Goal: Navigation & Orientation: Find specific page/section

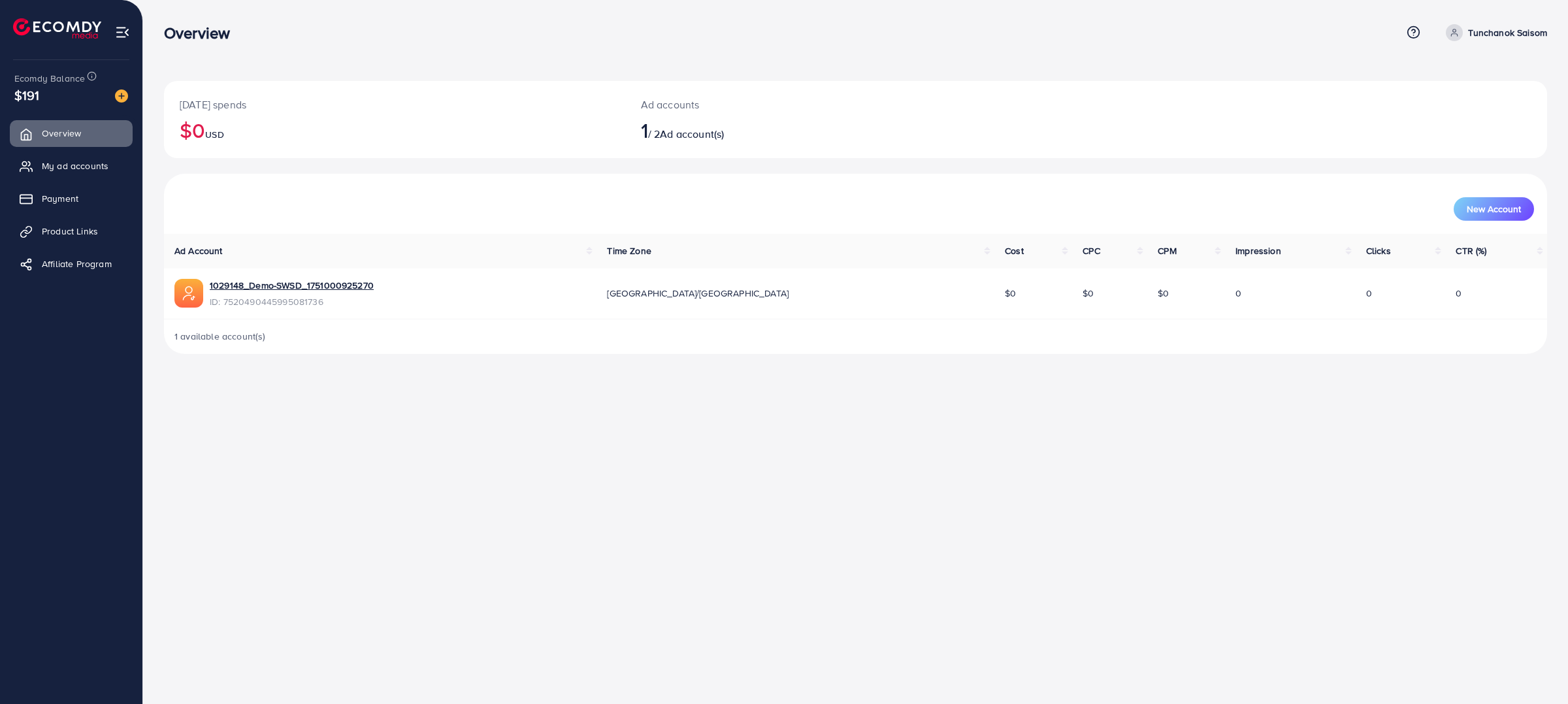
click at [184, 297] on img at bounding box center [188, 293] width 29 height 29
click at [194, 297] on img at bounding box center [188, 293] width 29 height 29
click at [236, 289] on link "1029148_Demo-SWSD_1751000925270" at bounding box center [291, 285] width 164 height 13
click at [189, 299] on img at bounding box center [188, 293] width 29 height 29
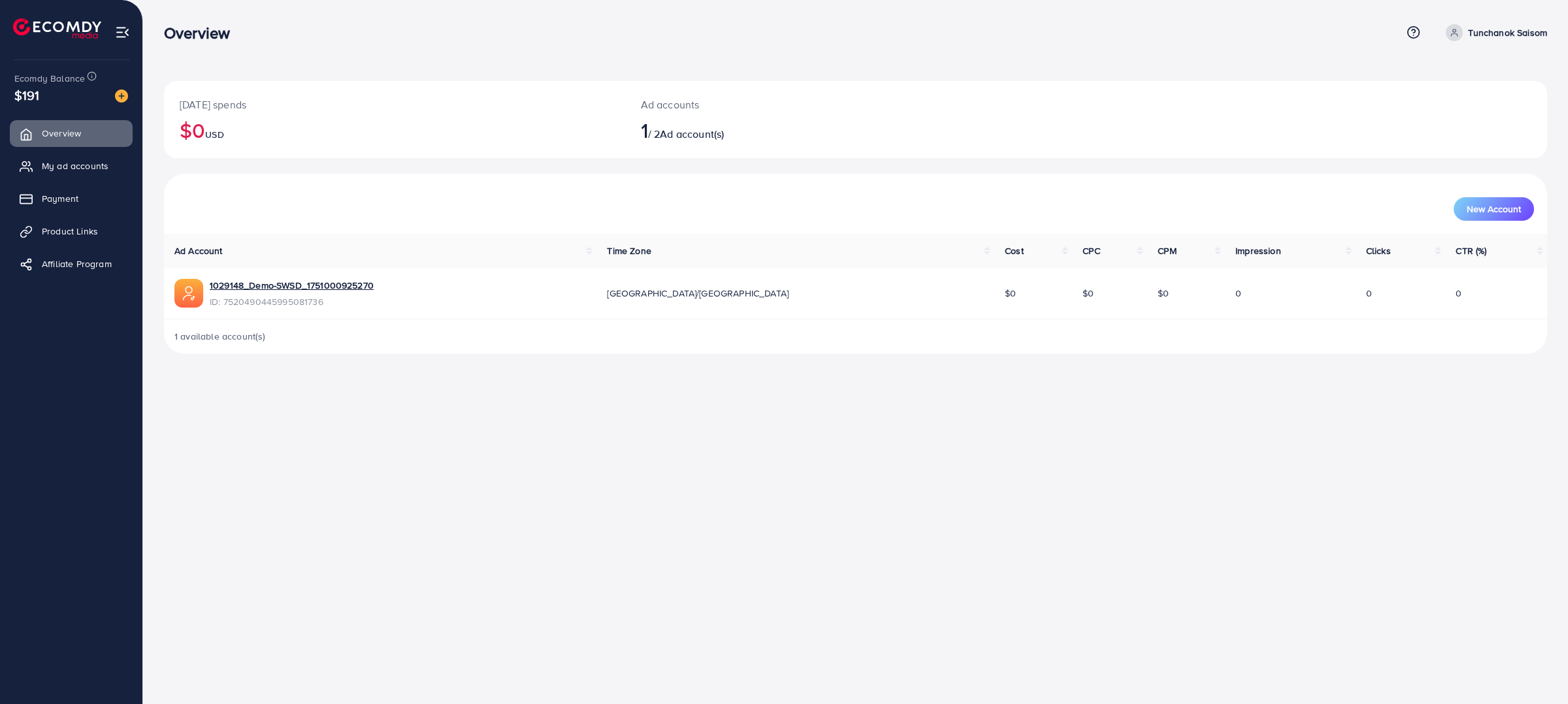
click at [187, 297] on img at bounding box center [188, 293] width 29 height 29
click at [73, 170] on span "My ad accounts" at bounding box center [78, 165] width 67 height 13
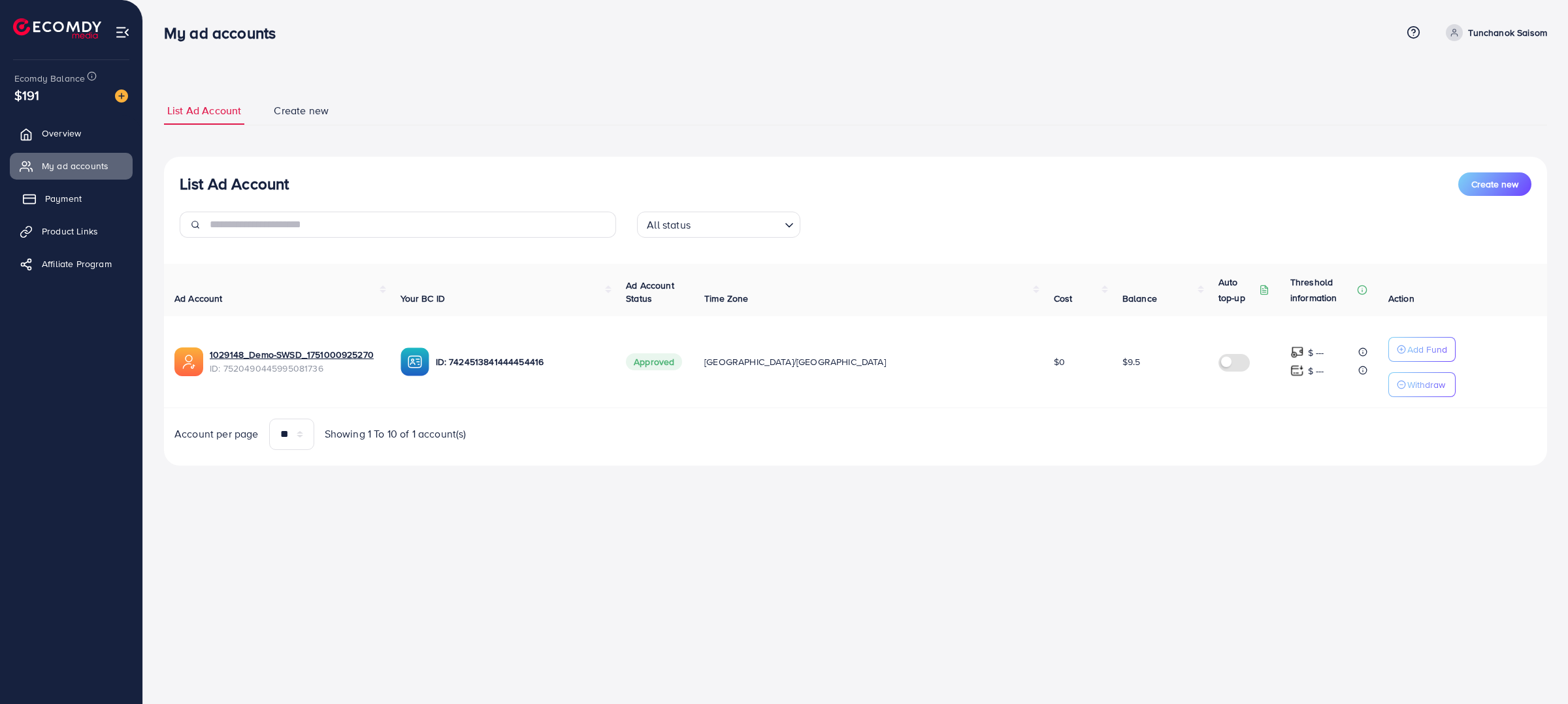
click at [83, 208] on link "Payment" at bounding box center [71, 199] width 123 height 26
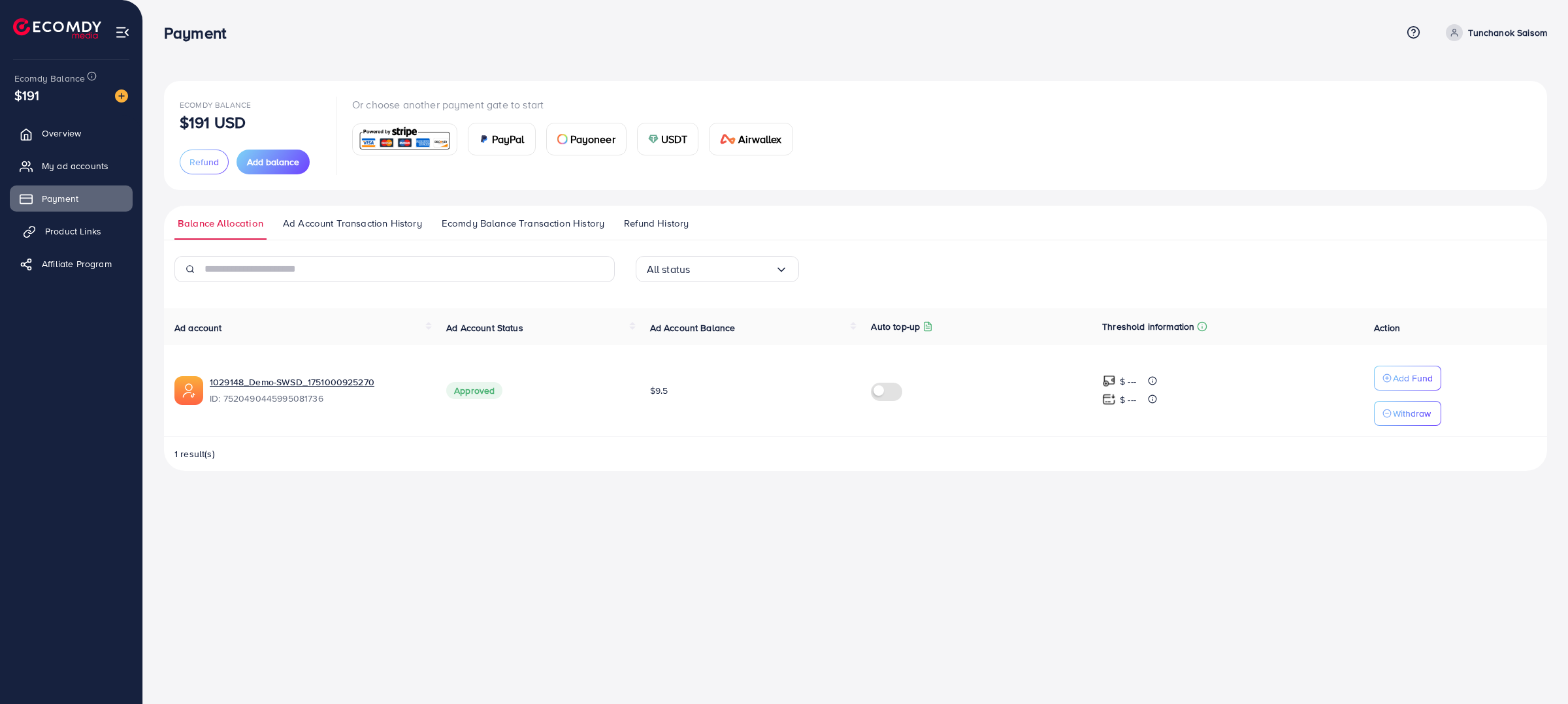
click at [94, 236] on span "Product Links" at bounding box center [73, 231] width 56 height 13
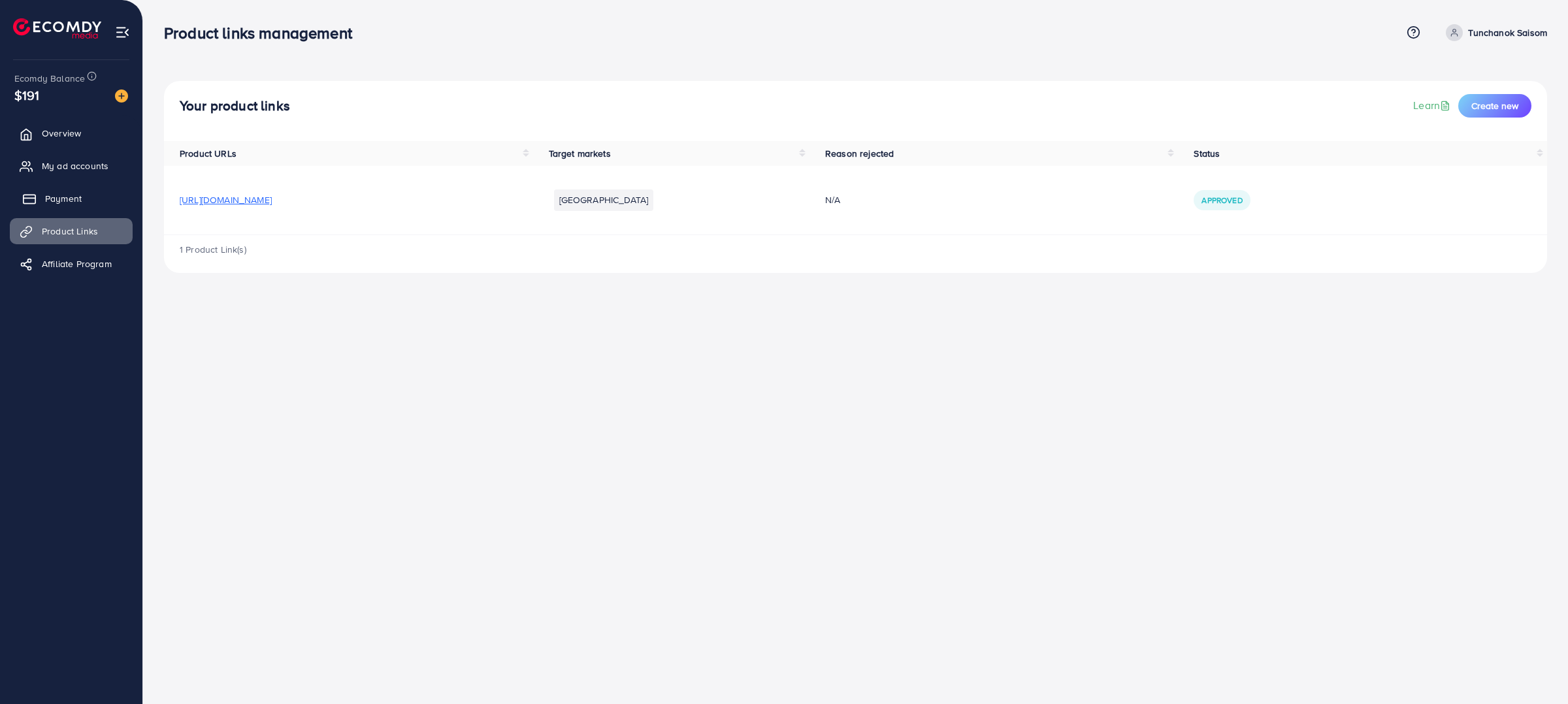
click at [91, 200] on link "Payment" at bounding box center [71, 199] width 123 height 26
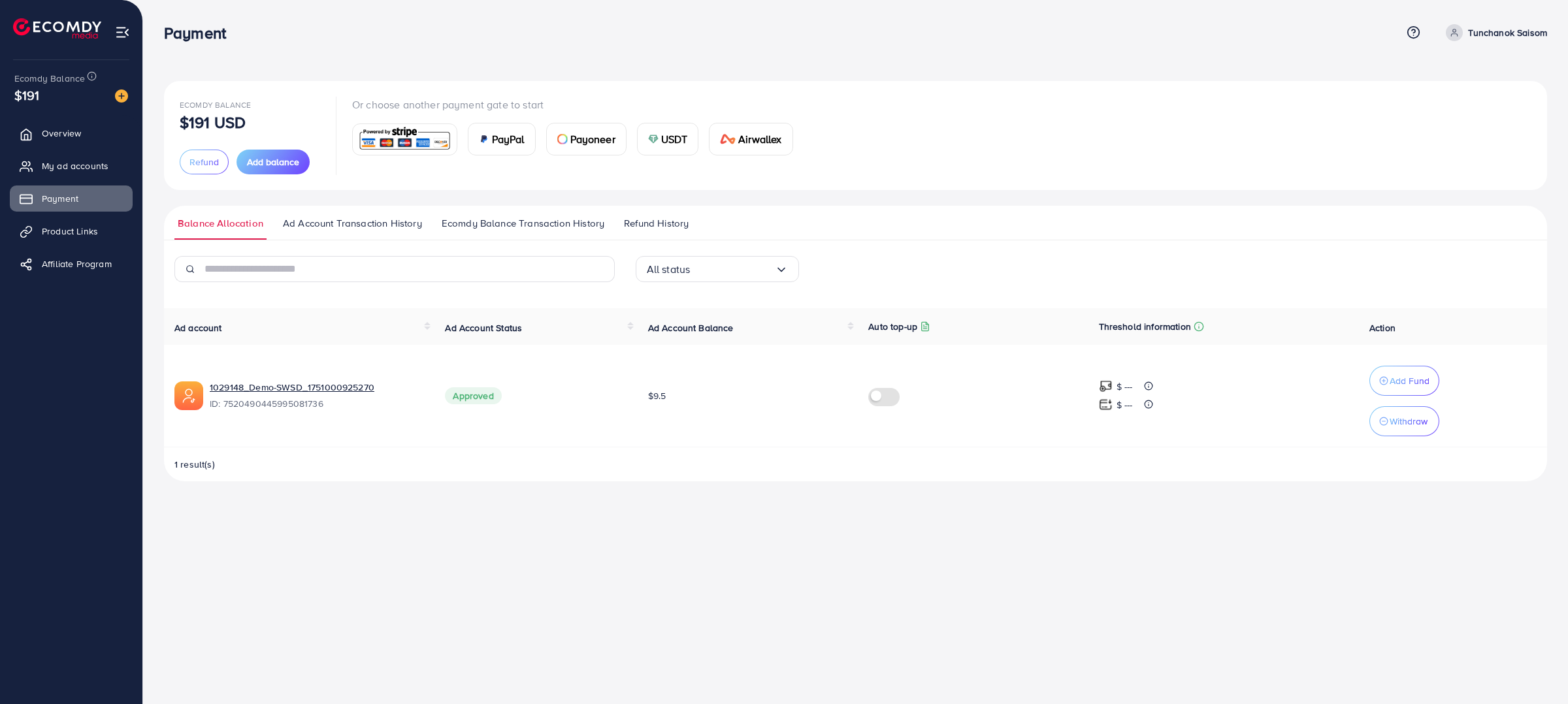
click at [345, 230] on span "Ad Account Transaction History" at bounding box center [352, 223] width 139 height 14
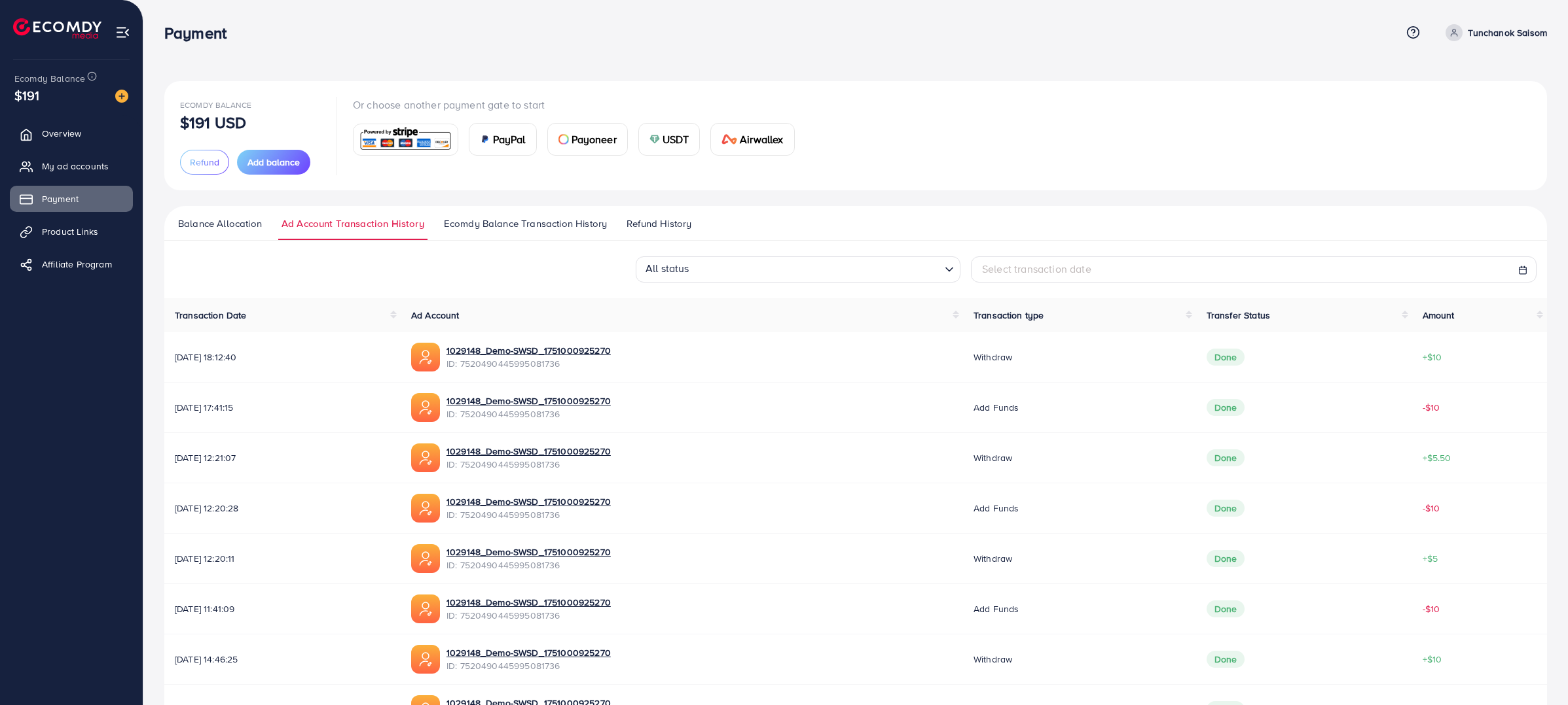
click at [568, 235] on link "Ecomdy Balance Transaction History" at bounding box center [525, 228] width 169 height 24
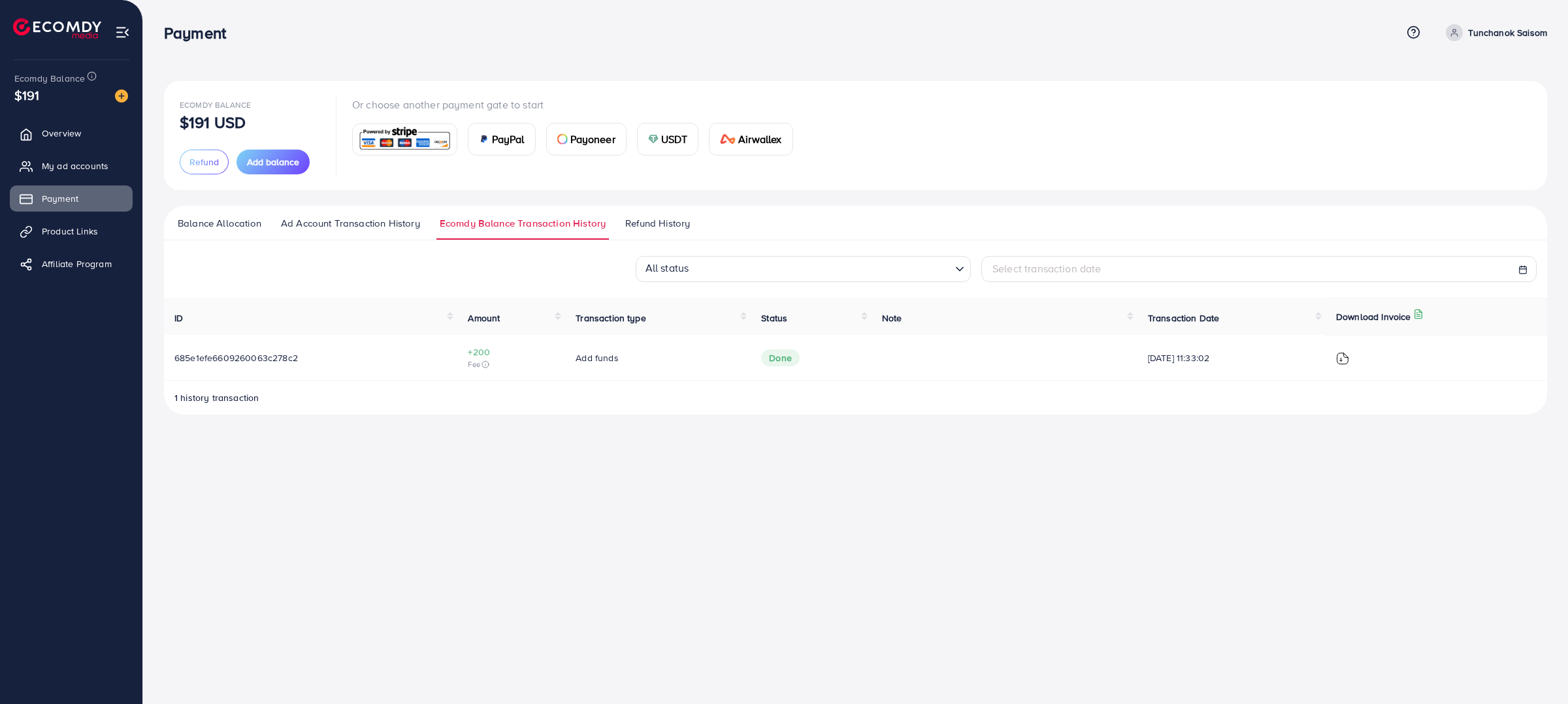
click at [653, 229] on span "Refund History" at bounding box center [658, 223] width 65 height 14
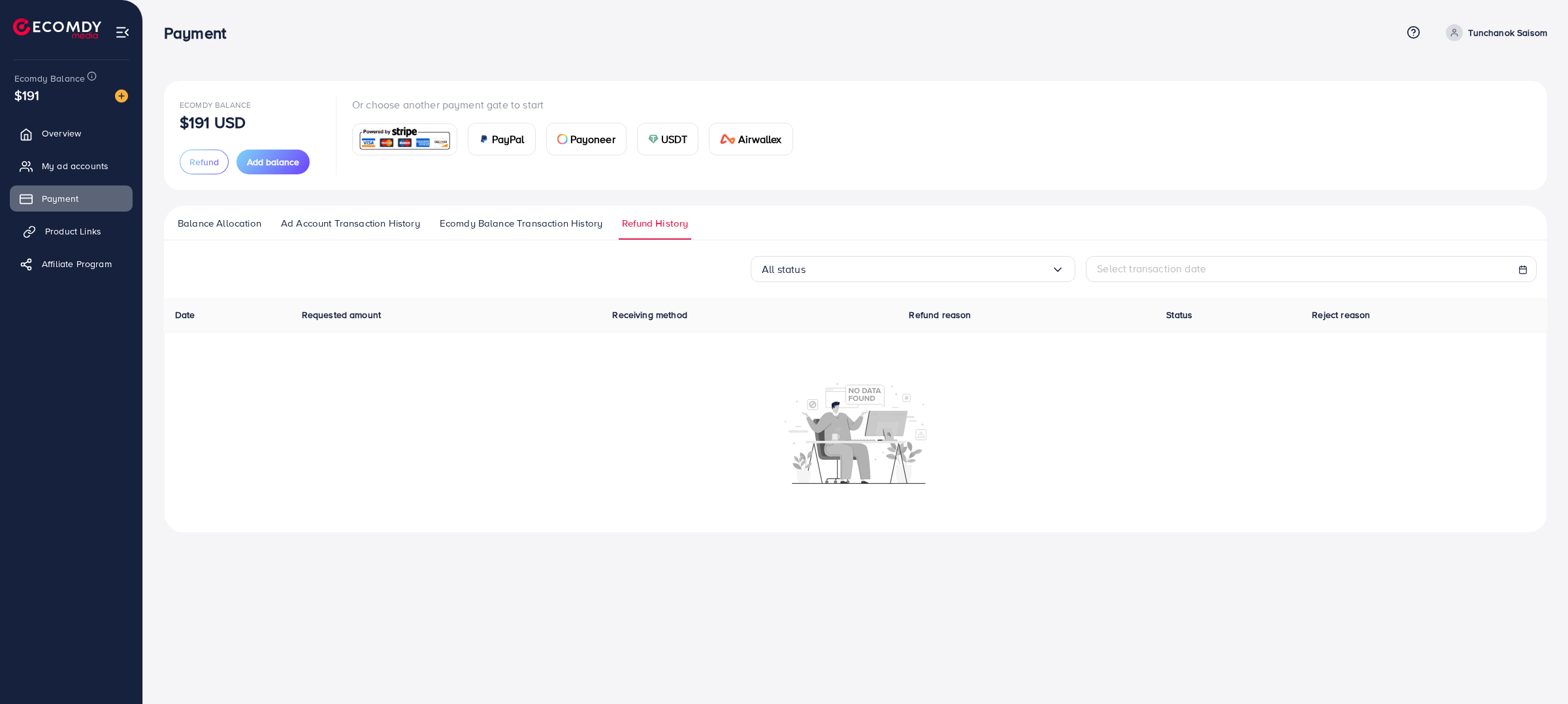
click at [65, 220] on link "Product Links" at bounding box center [71, 231] width 123 height 26
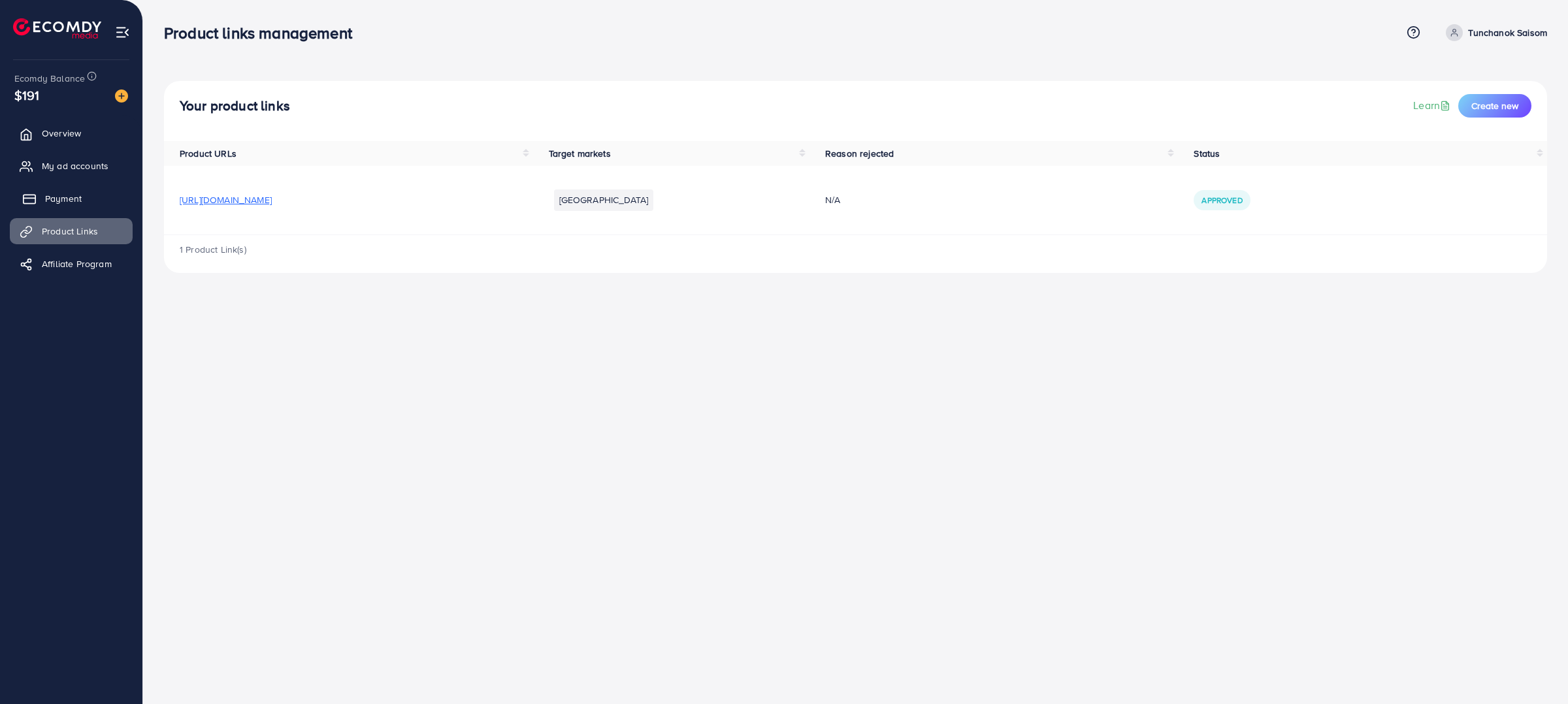
click at [84, 197] on link "Payment" at bounding box center [71, 199] width 123 height 26
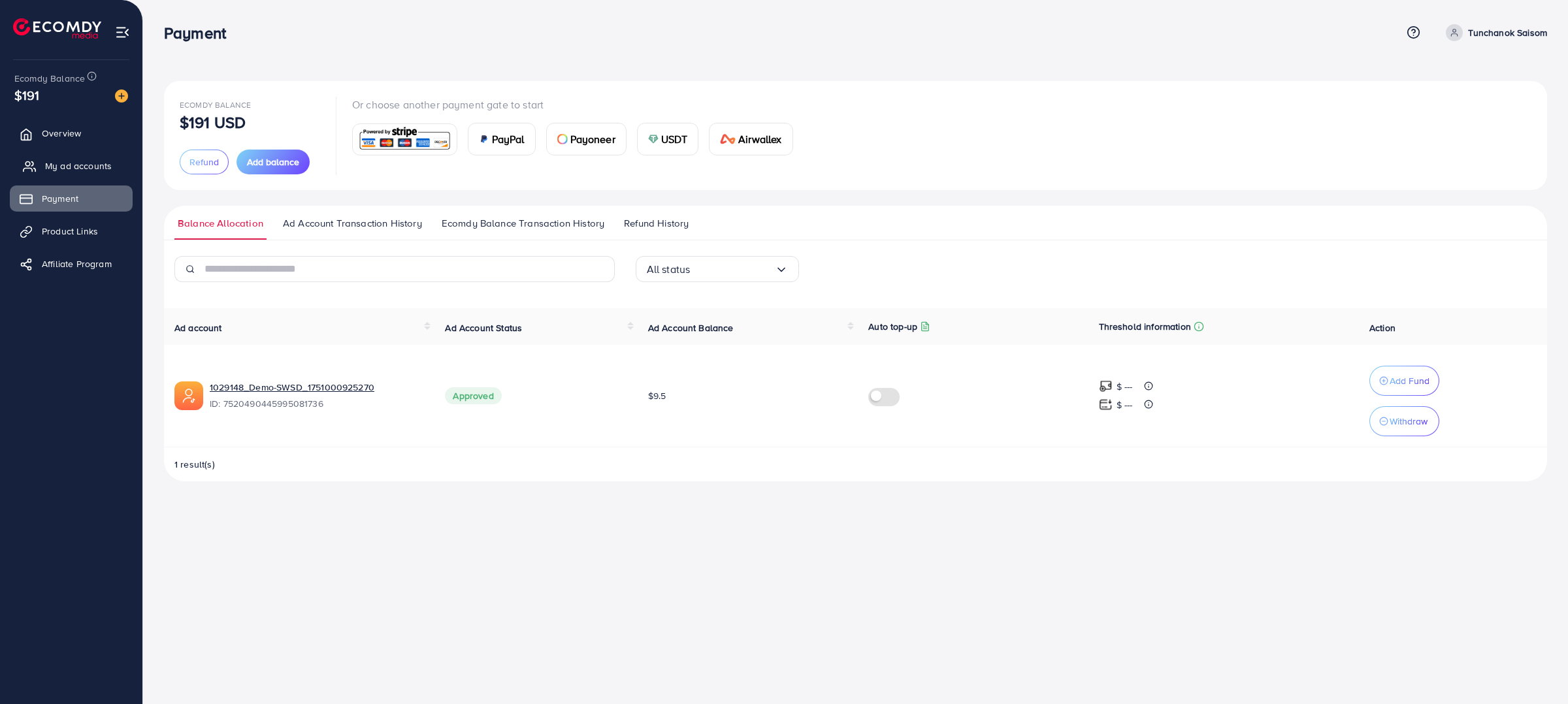
click at [84, 171] on span "My ad accounts" at bounding box center [78, 165] width 67 height 13
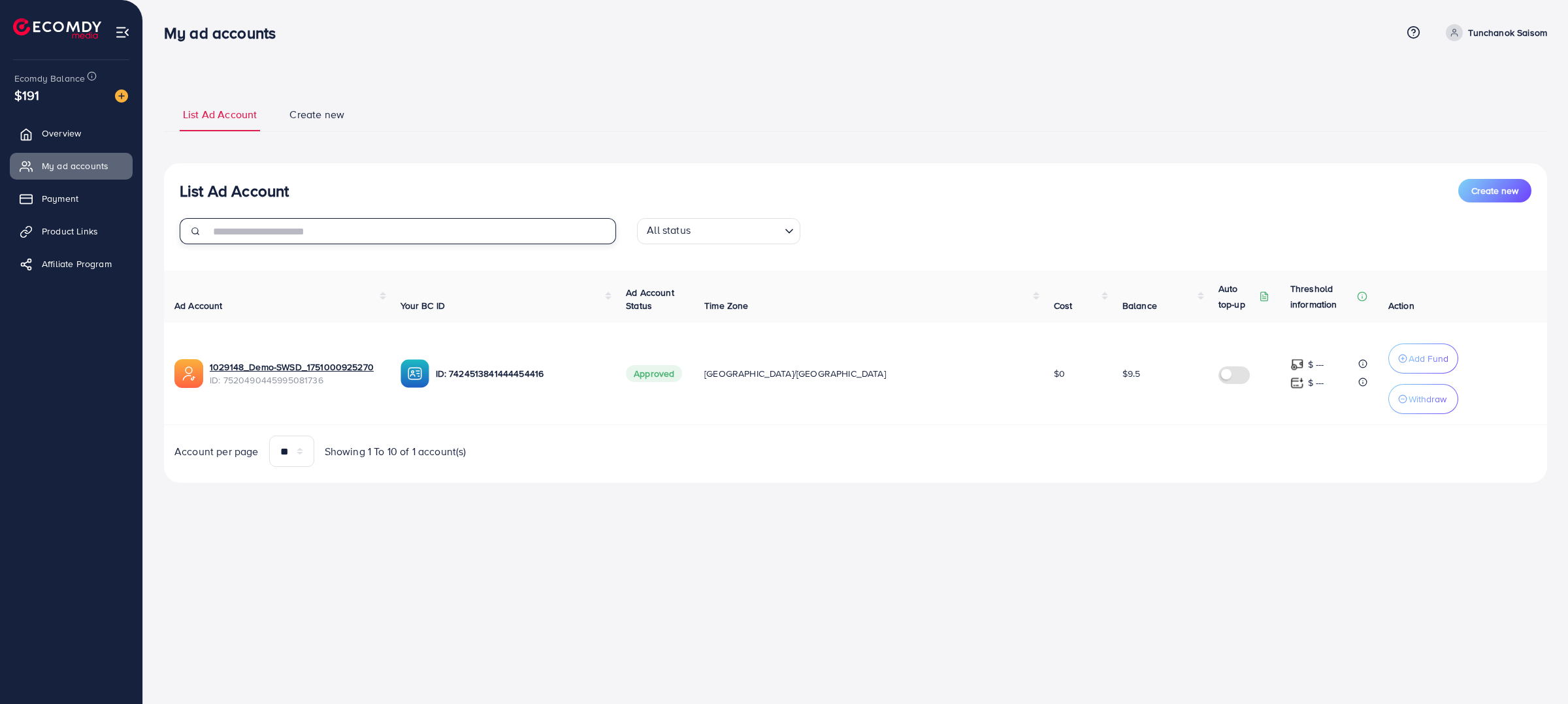
click at [382, 243] on input "text" at bounding box center [413, 231] width 406 height 26
click at [90, 193] on link "Payment" at bounding box center [71, 199] width 123 height 26
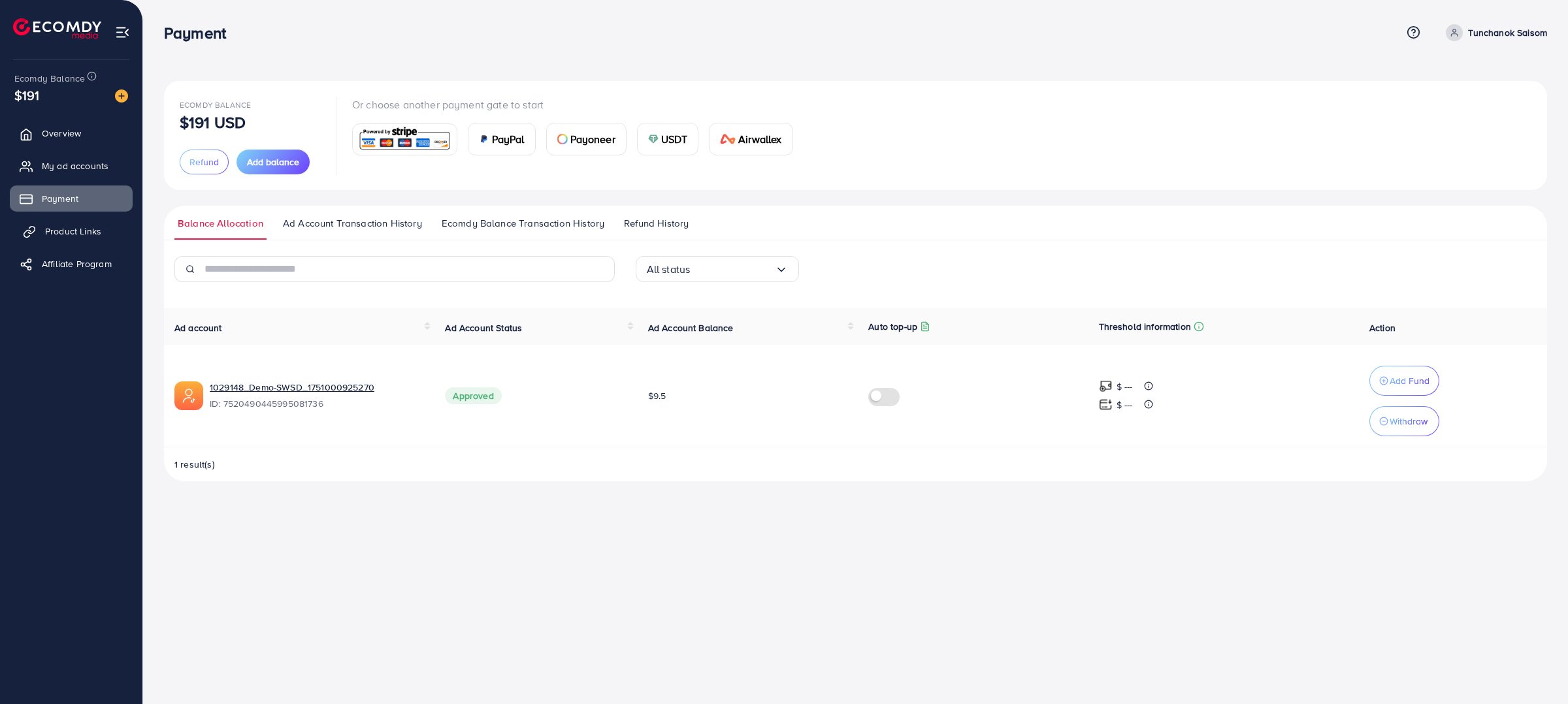
click at [92, 233] on span "Product Links" at bounding box center [73, 231] width 56 height 13
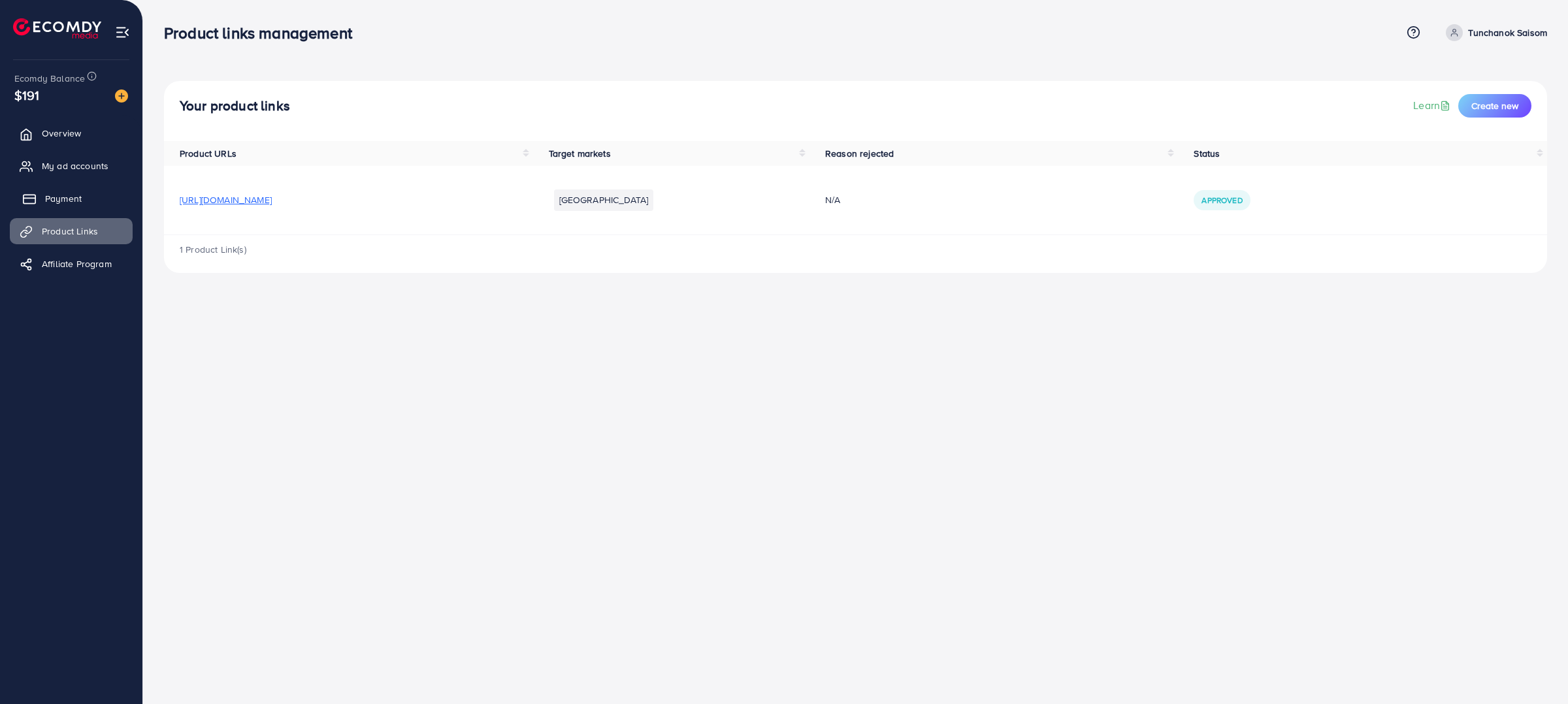
click at [92, 209] on link "Payment" at bounding box center [71, 199] width 123 height 26
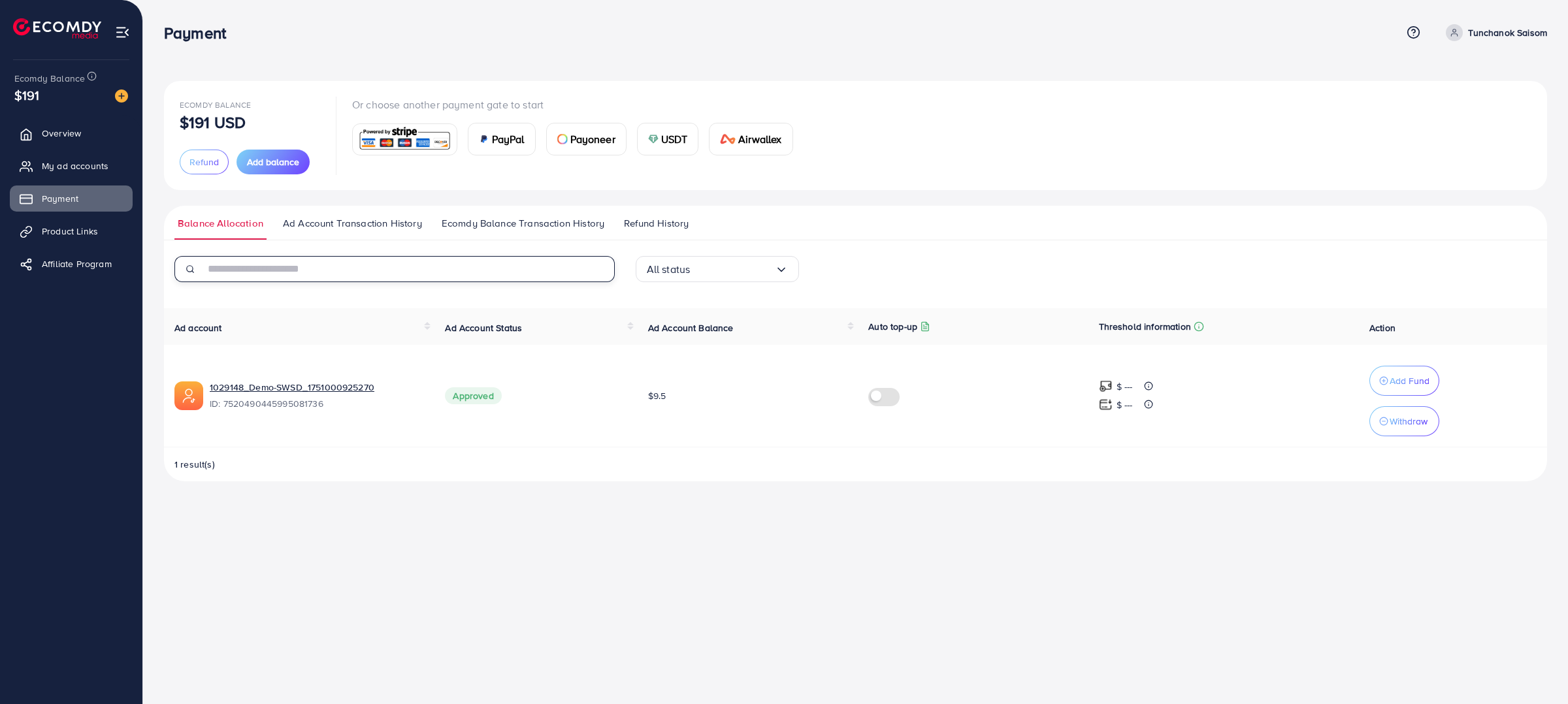
click at [336, 271] on input "text" at bounding box center [409, 269] width 410 height 26
click at [343, 233] on link "Ad Account Transaction History" at bounding box center [352, 228] width 145 height 24
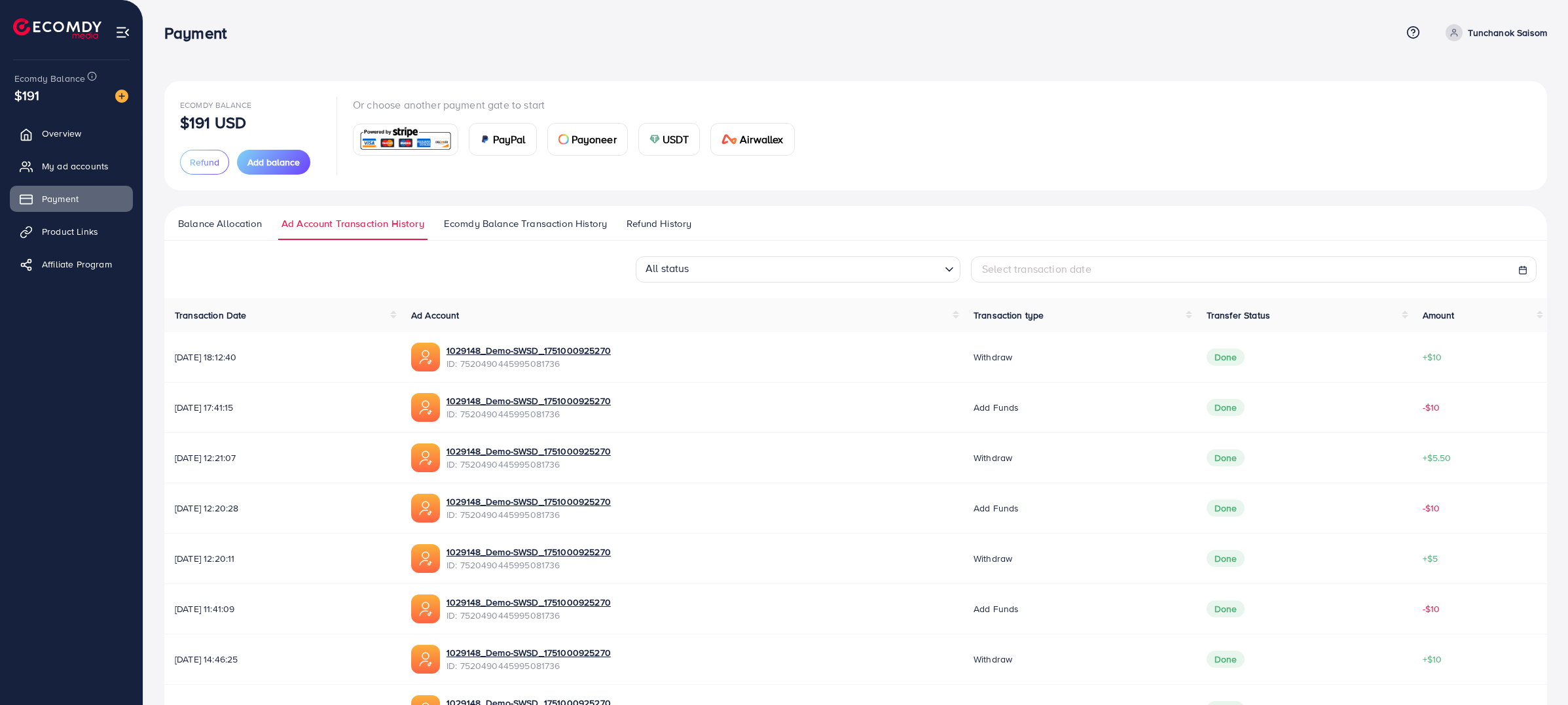
click at [486, 241] on div "Balance Allocation Ad Account Transaction History Ecomdy Balance Transaction Hi…" at bounding box center [856, 544] width 1383 height 675
click at [503, 231] on link "Ecomdy Balance Transaction History" at bounding box center [525, 228] width 169 height 24
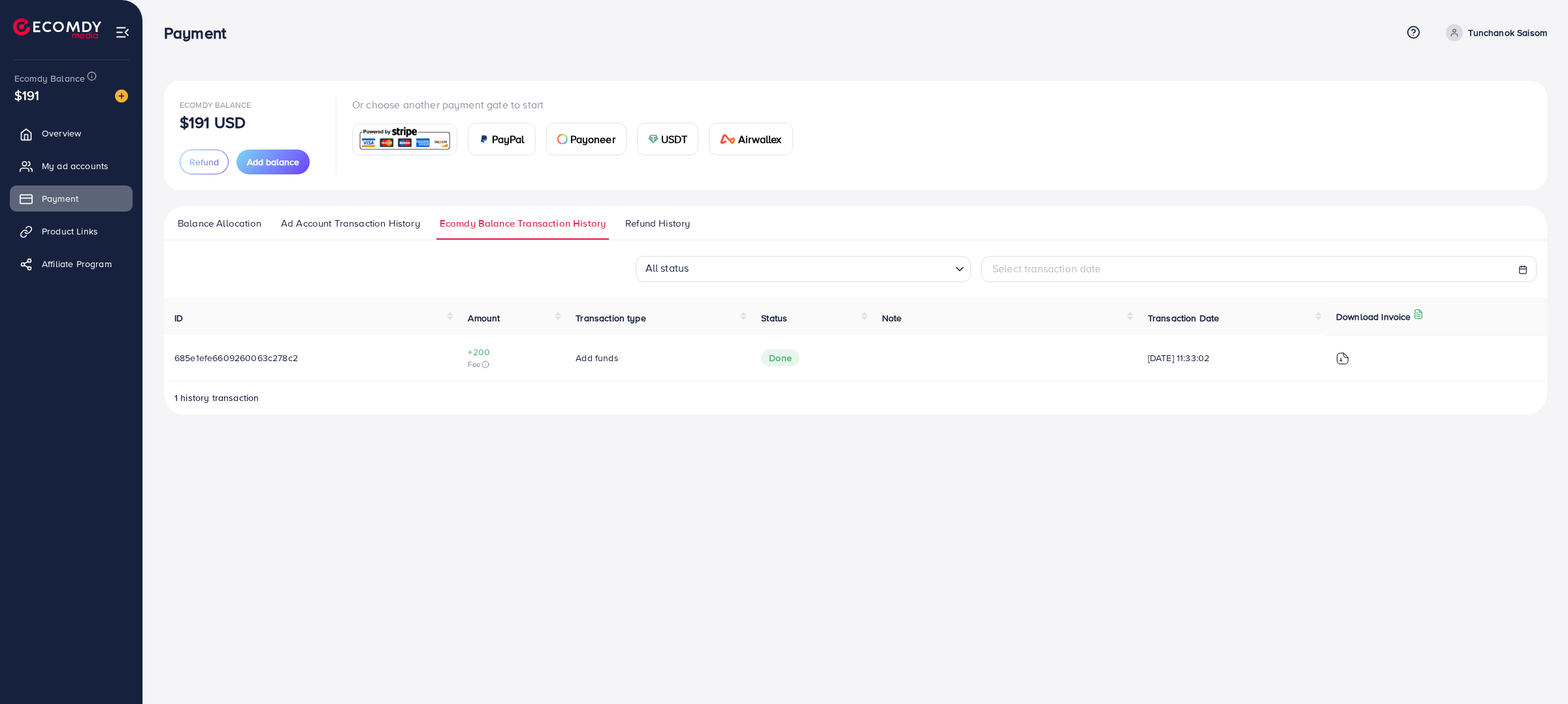
click at [660, 222] on span "Refund History" at bounding box center [658, 223] width 65 height 14
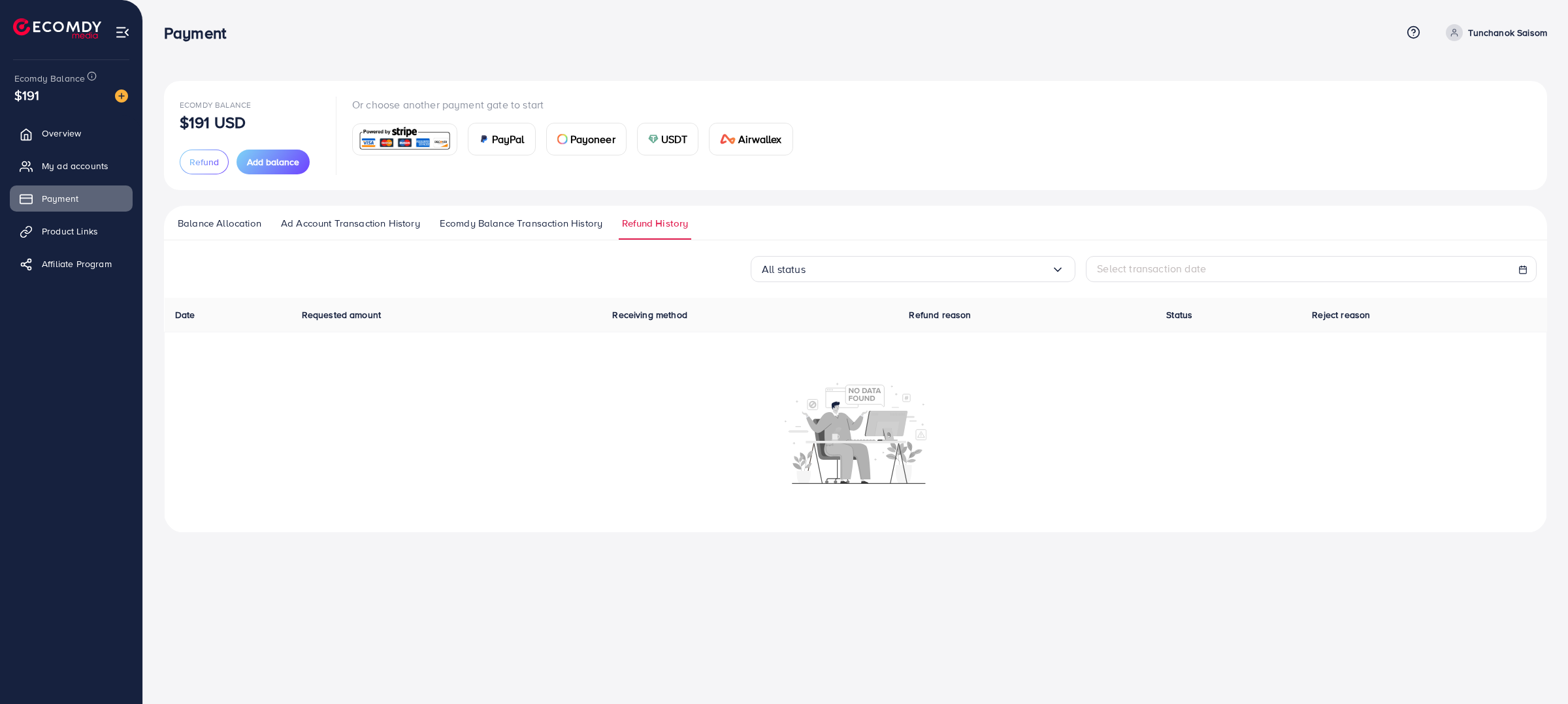
click at [544, 227] on span "Ecomdy Balance Transaction History" at bounding box center [521, 223] width 163 height 14
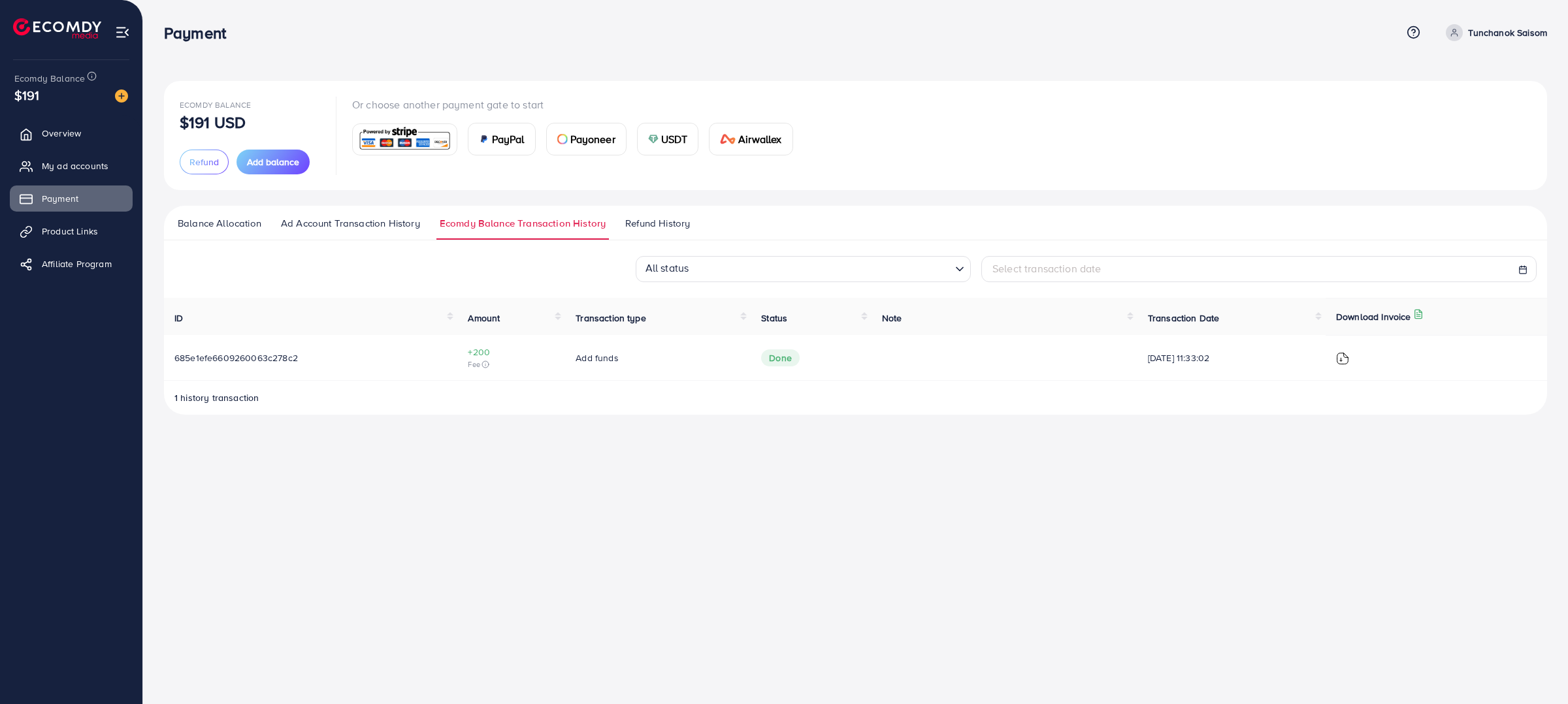
click at [378, 233] on link "Ad Account Transaction History" at bounding box center [350, 228] width 145 height 24
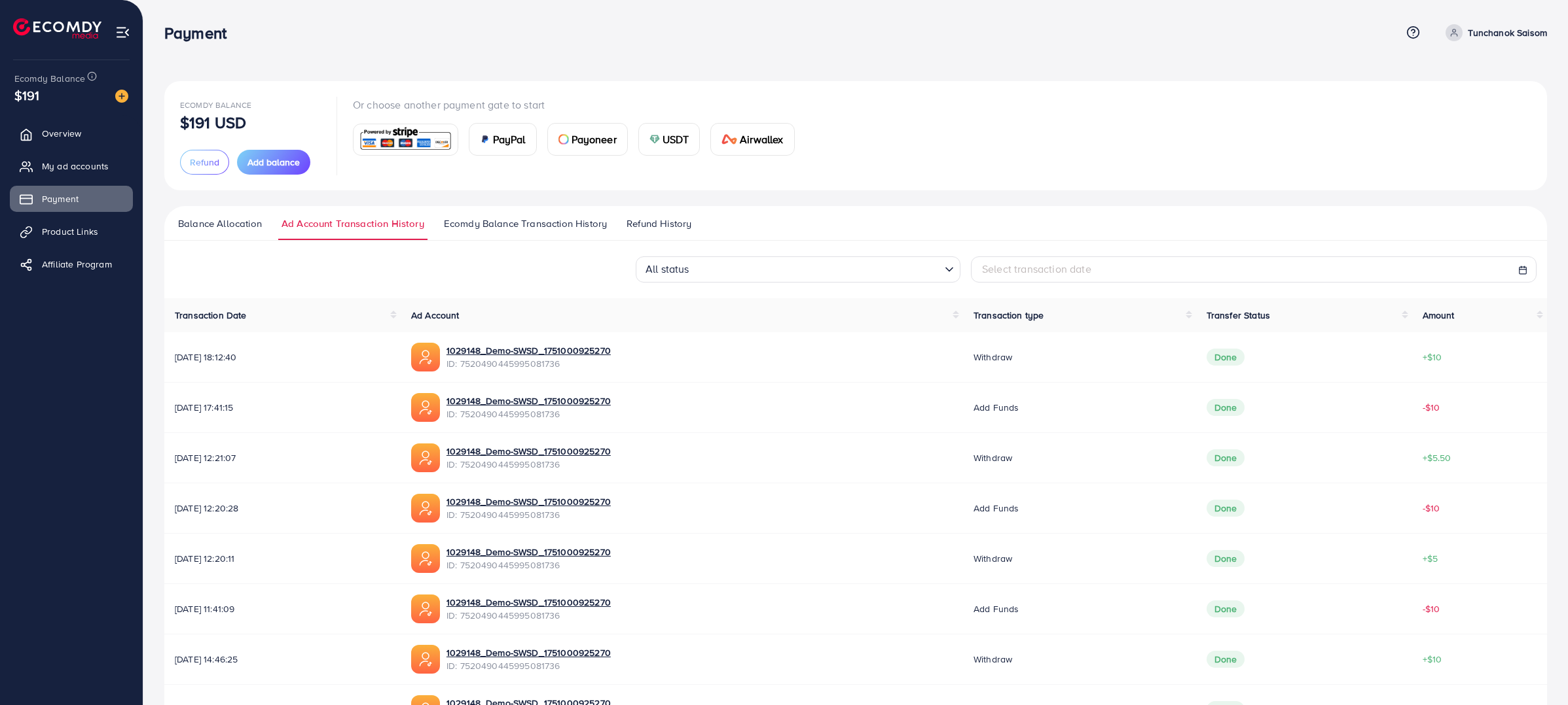
click at [756, 282] on div "All status Loading..." at bounding box center [798, 269] width 325 height 26
click at [566, 231] on link "Ecomdy Balance Transaction History" at bounding box center [525, 228] width 169 height 24
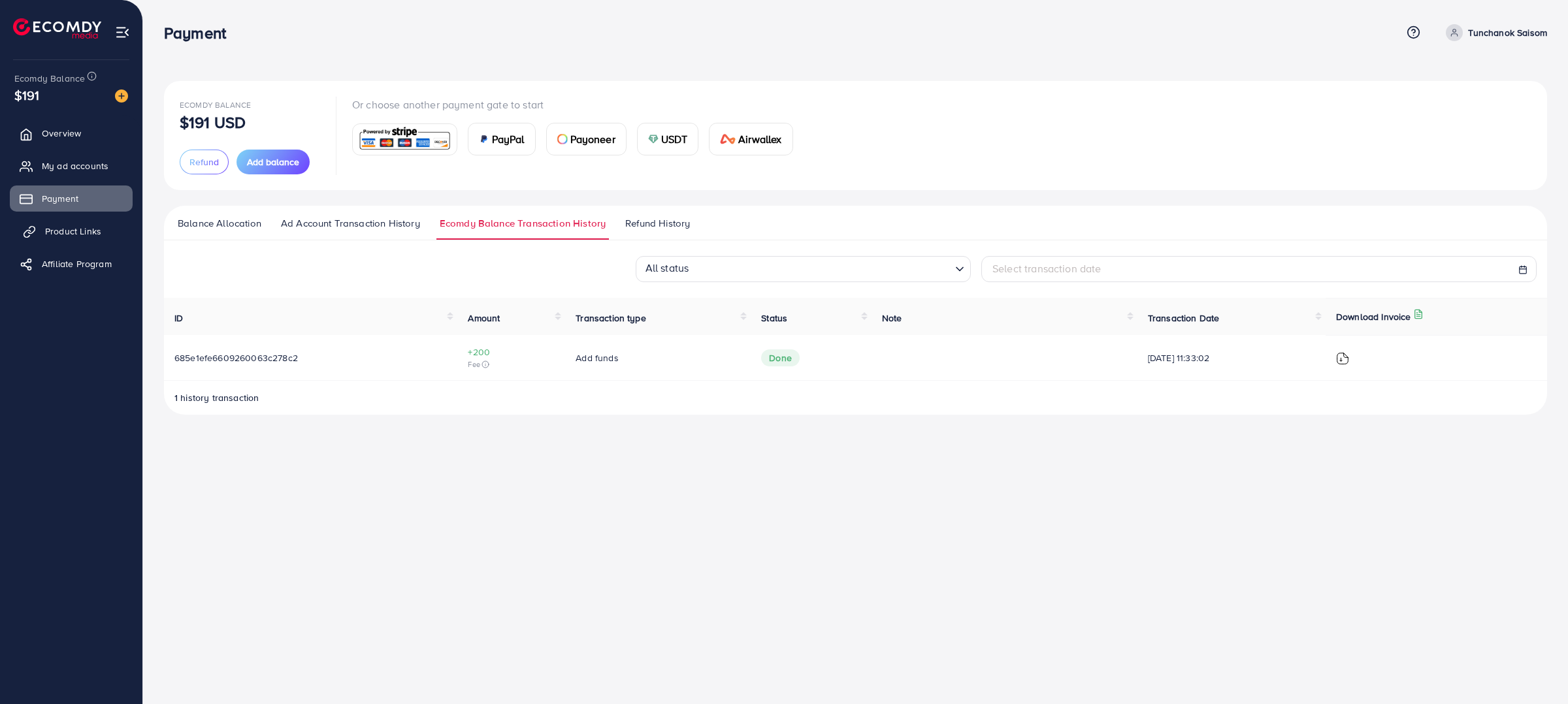
click at [99, 228] on span "Product Links" at bounding box center [73, 231] width 56 height 13
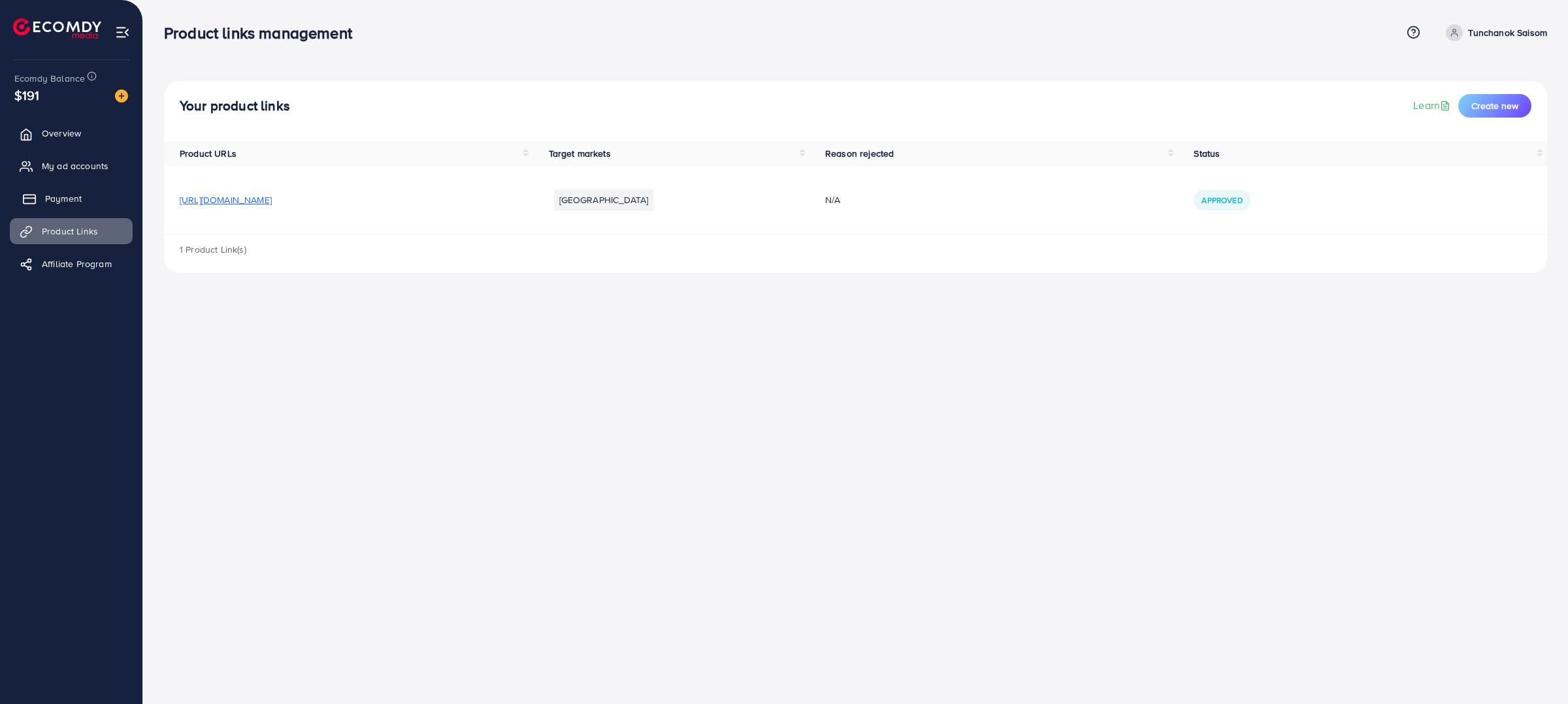
click at [96, 194] on link "Payment" at bounding box center [71, 199] width 123 height 26
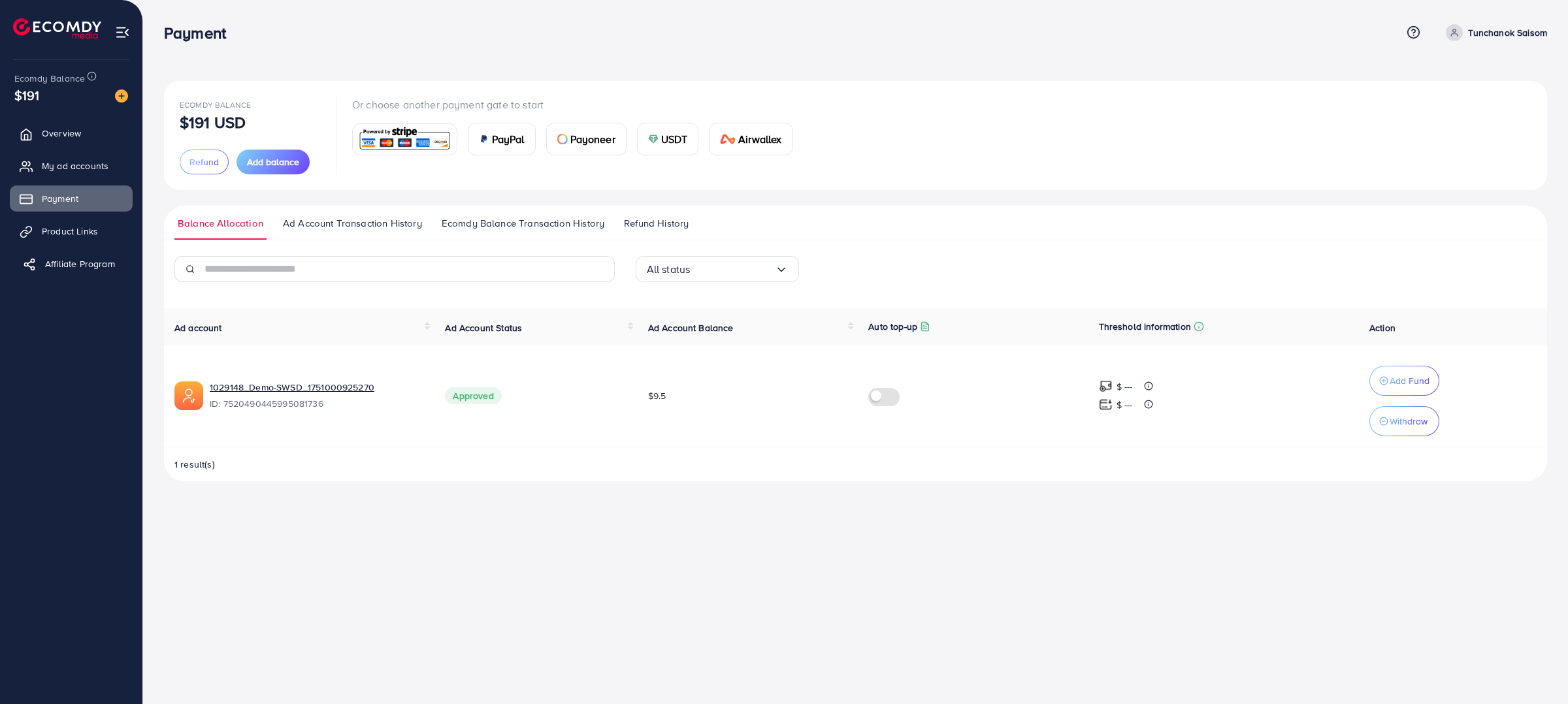
click at [96, 264] on span "Affiliate Program" at bounding box center [80, 264] width 70 height 13
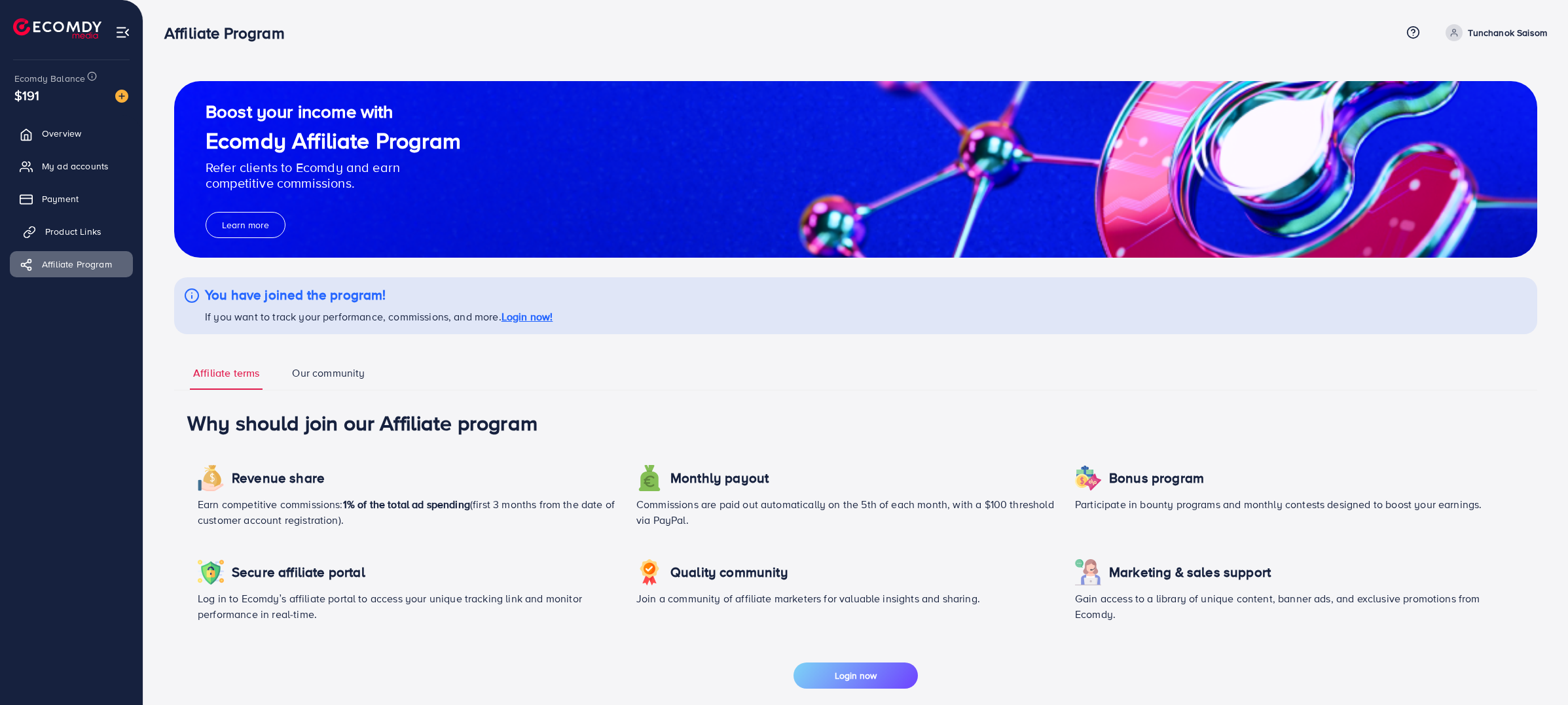
click at [82, 233] on span "Product Links" at bounding box center [73, 231] width 56 height 13
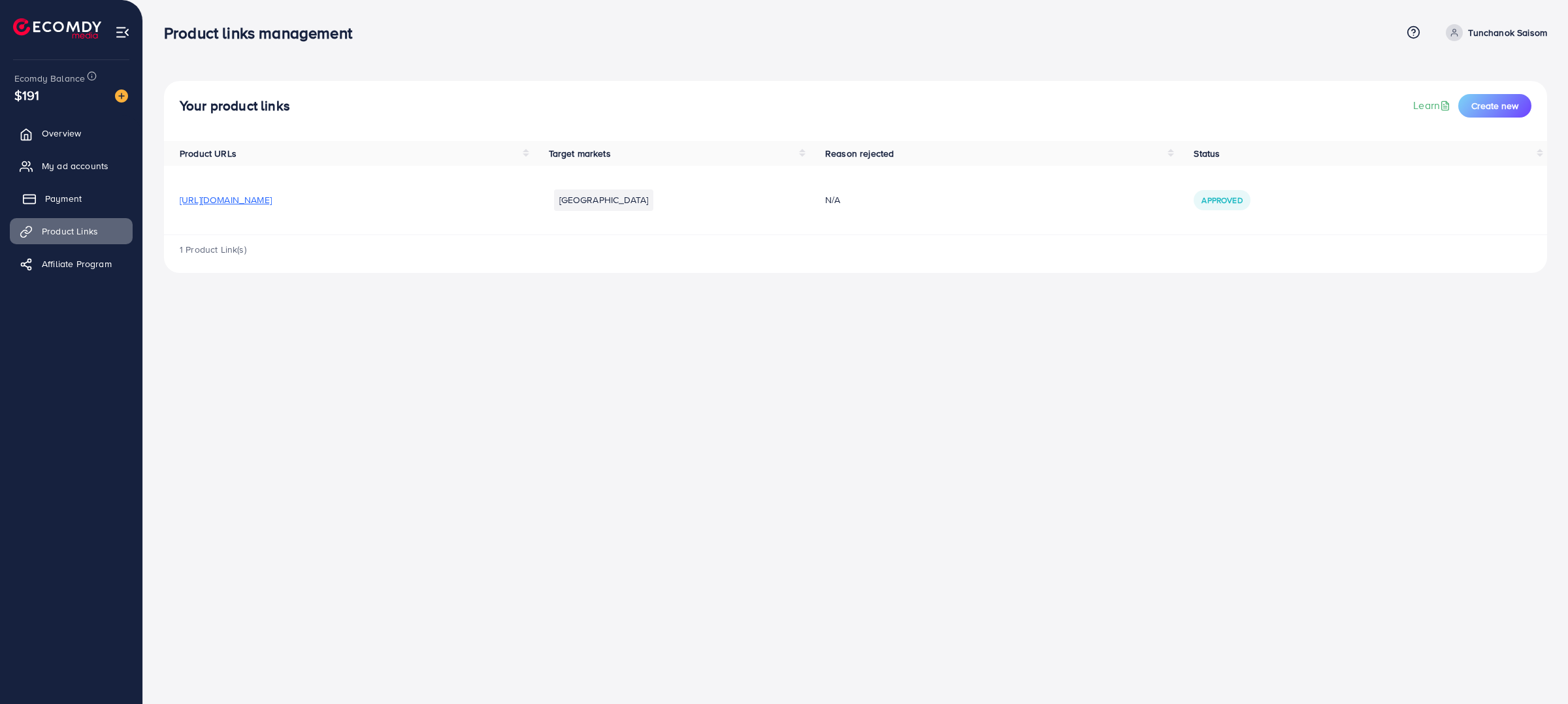
click at [78, 207] on link "Payment" at bounding box center [71, 199] width 123 height 26
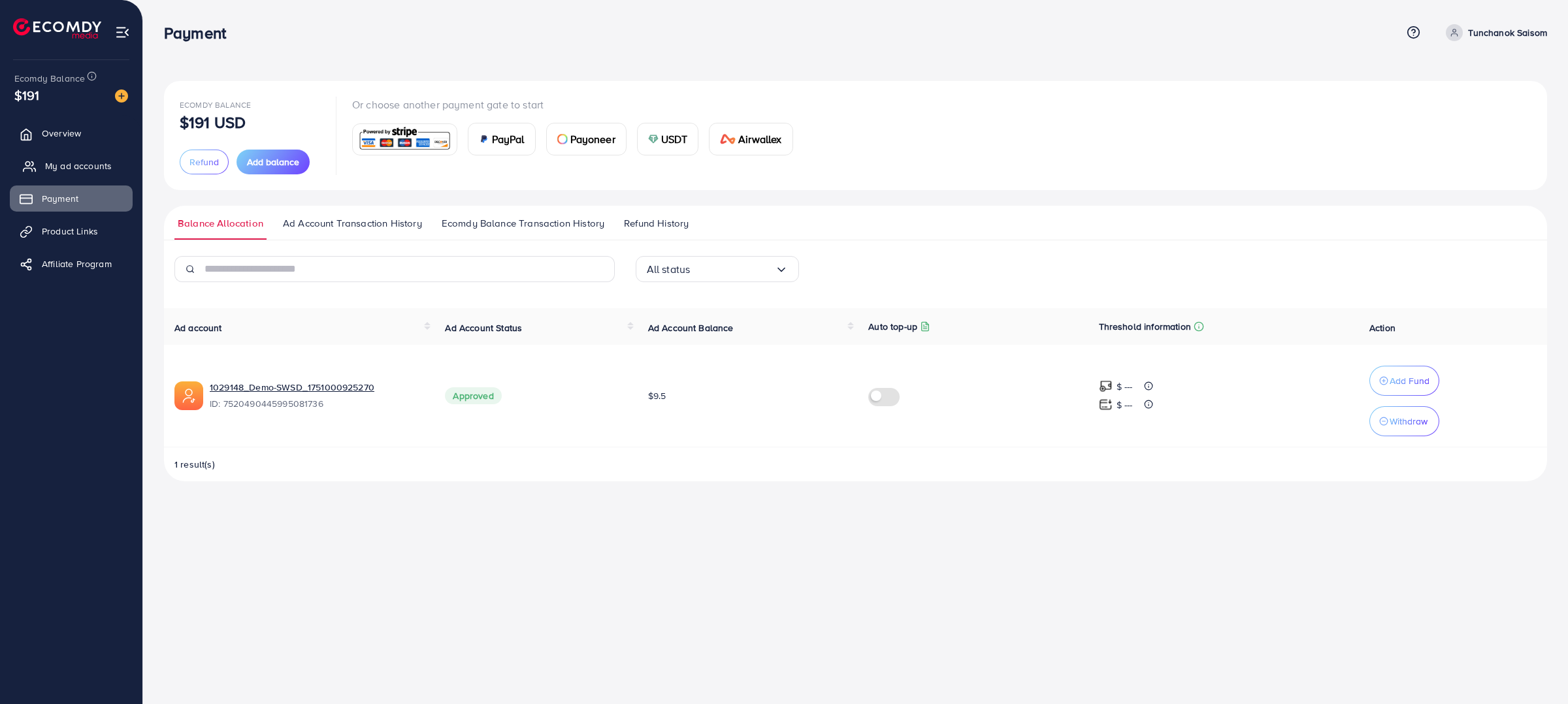
click at [91, 172] on span "My ad accounts" at bounding box center [78, 165] width 67 height 13
